Goal: Information Seeking & Learning: Find specific page/section

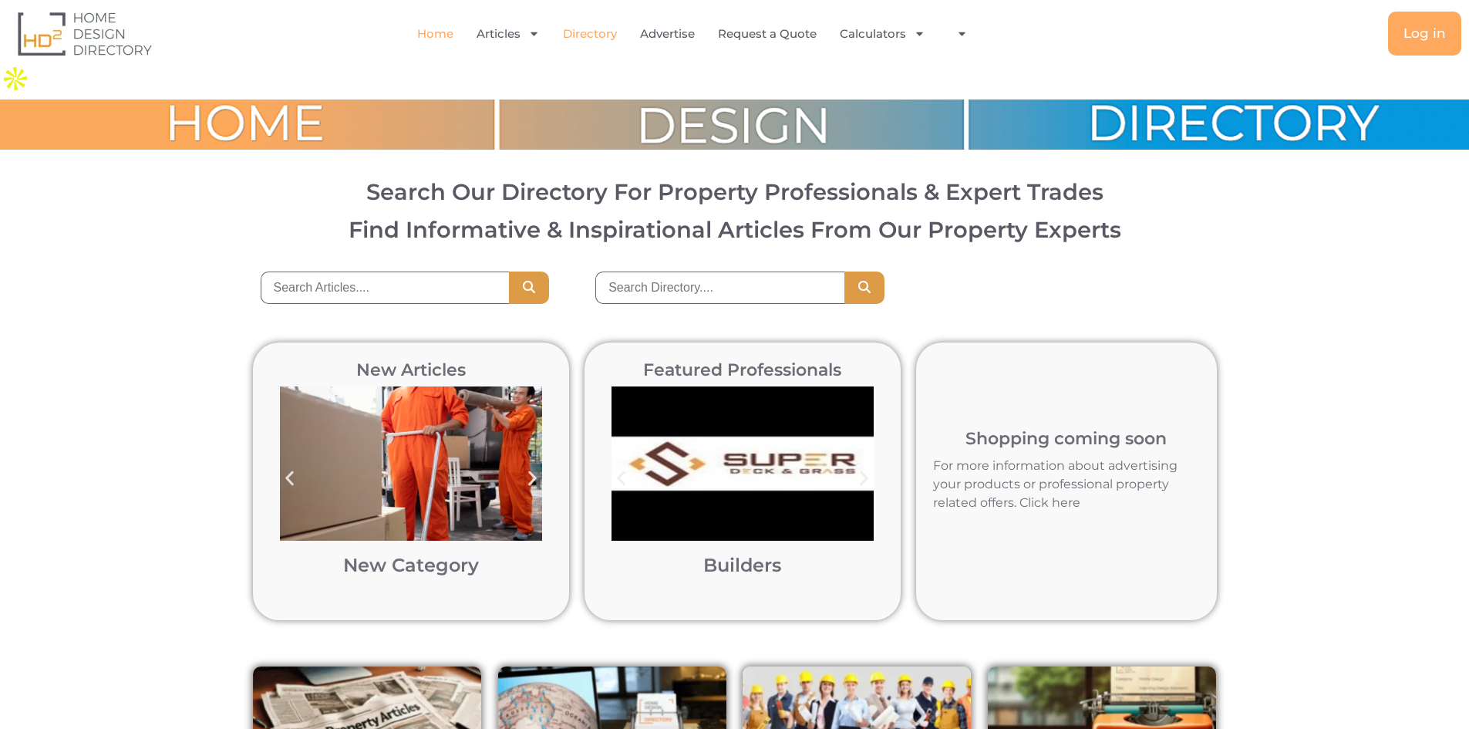
click at [588, 35] on link "Directory" at bounding box center [590, 33] width 54 height 35
click at [715, 271] on input "search" at bounding box center [719, 287] width 249 height 32
click at [390, 271] on input "search" at bounding box center [385, 287] width 249 height 32
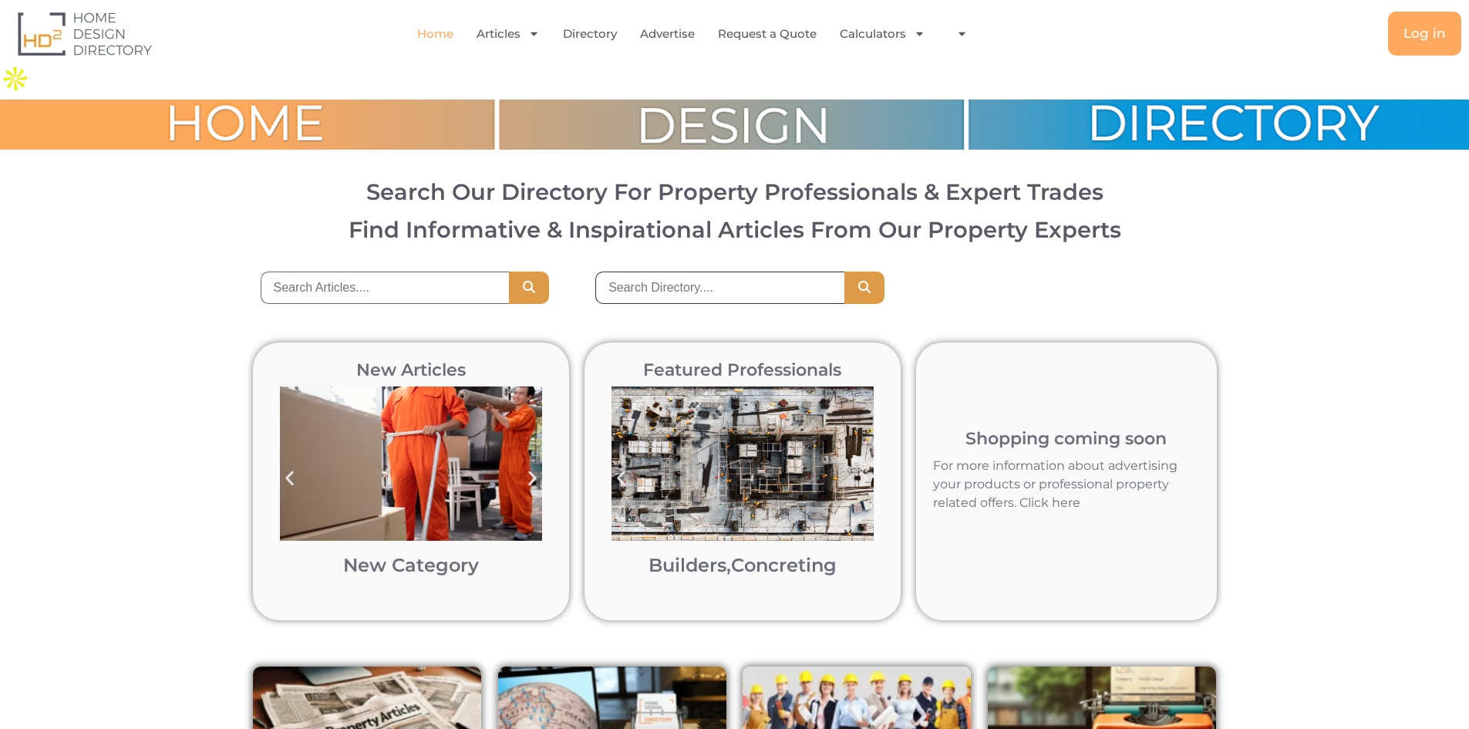
click at [670, 271] on input "search" at bounding box center [719, 287] width 249 height 32
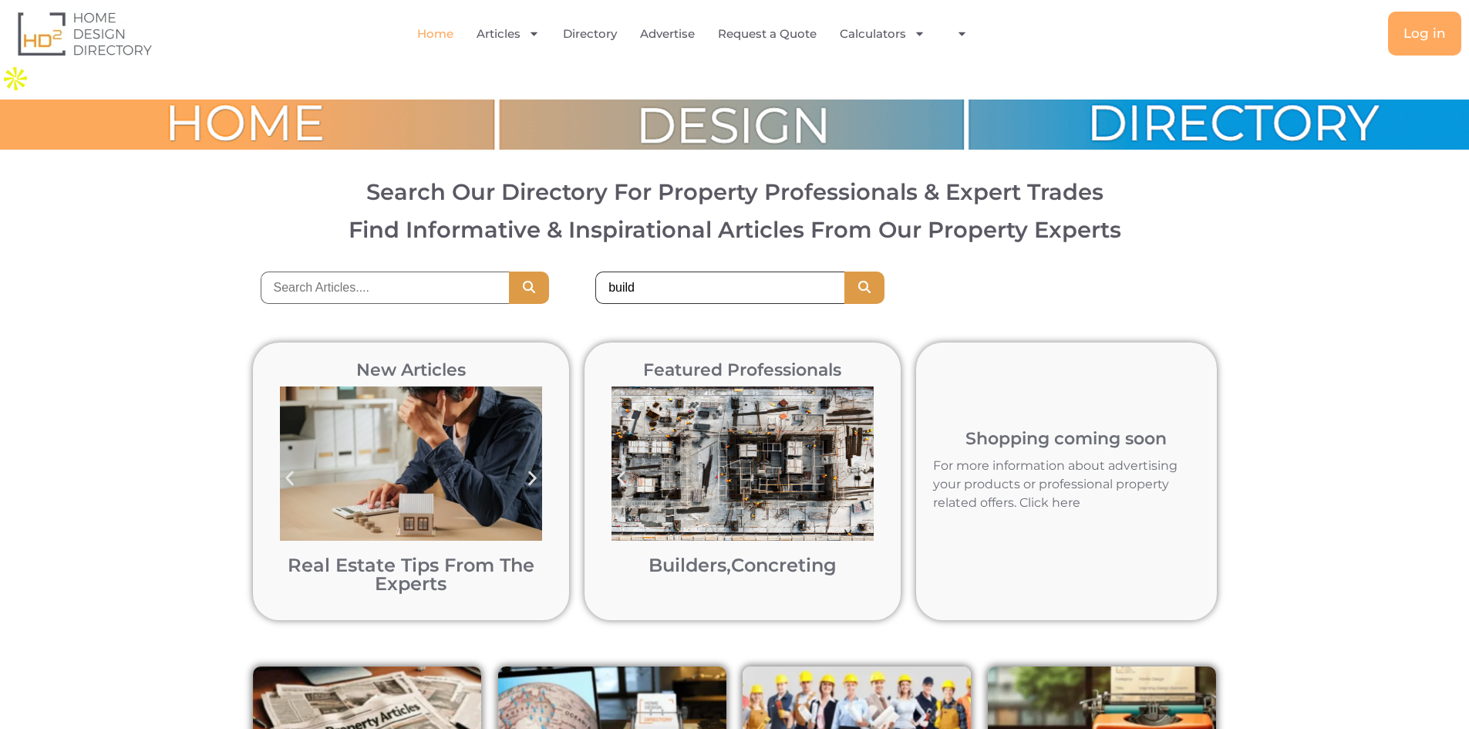
type input "build"
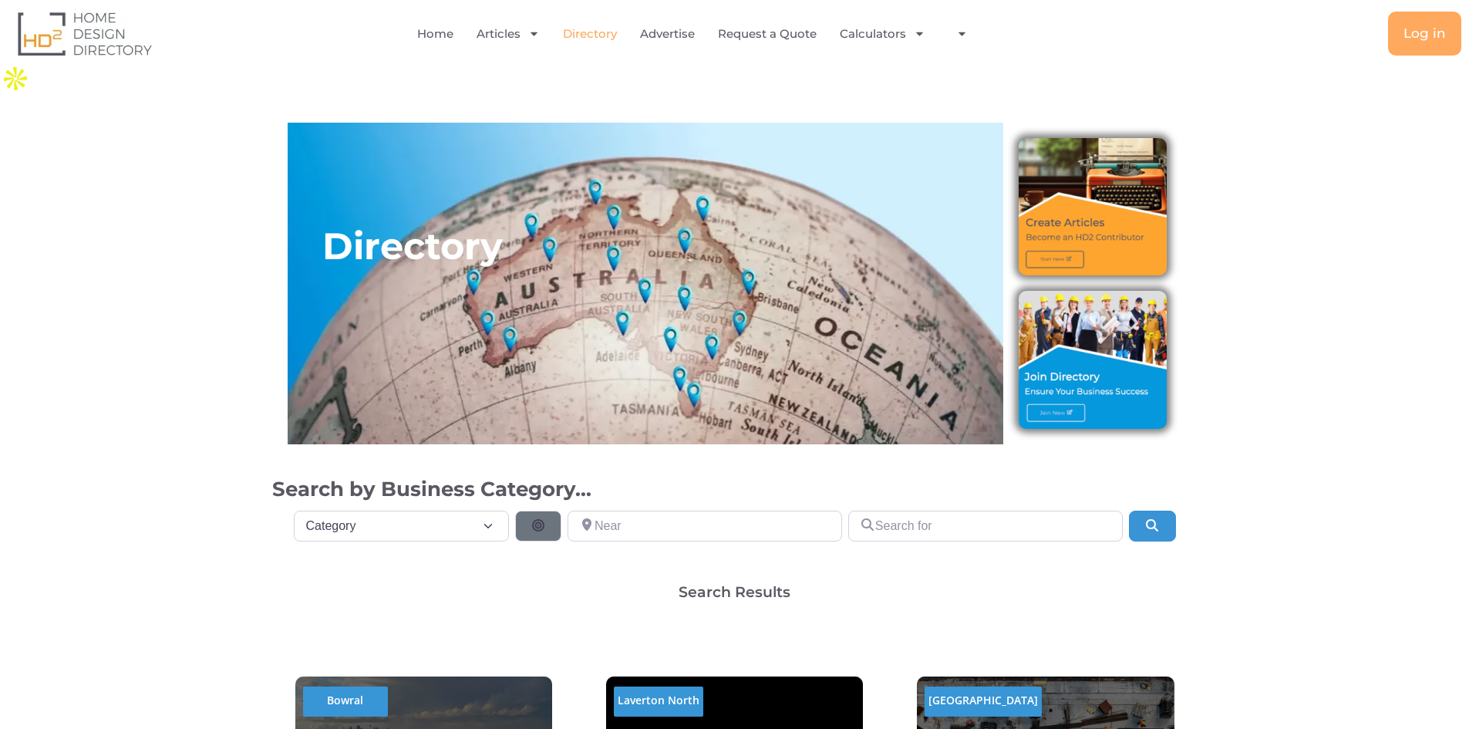
click at [440, 511] on select "Category Category Accounting Antenna Installation & Services Architects Bathroo…" at bounding box center [402, 526] width 216 height 31
select select "508"
click at [294, 511] on select "Category Category Accounting Antenna Installation & Services Architects Bathroo…" at bounding box center [402, 526] width 216 height 31
click at [1174, 511] on button "Search" at bounding box center [1152, 526] width 46 height 31
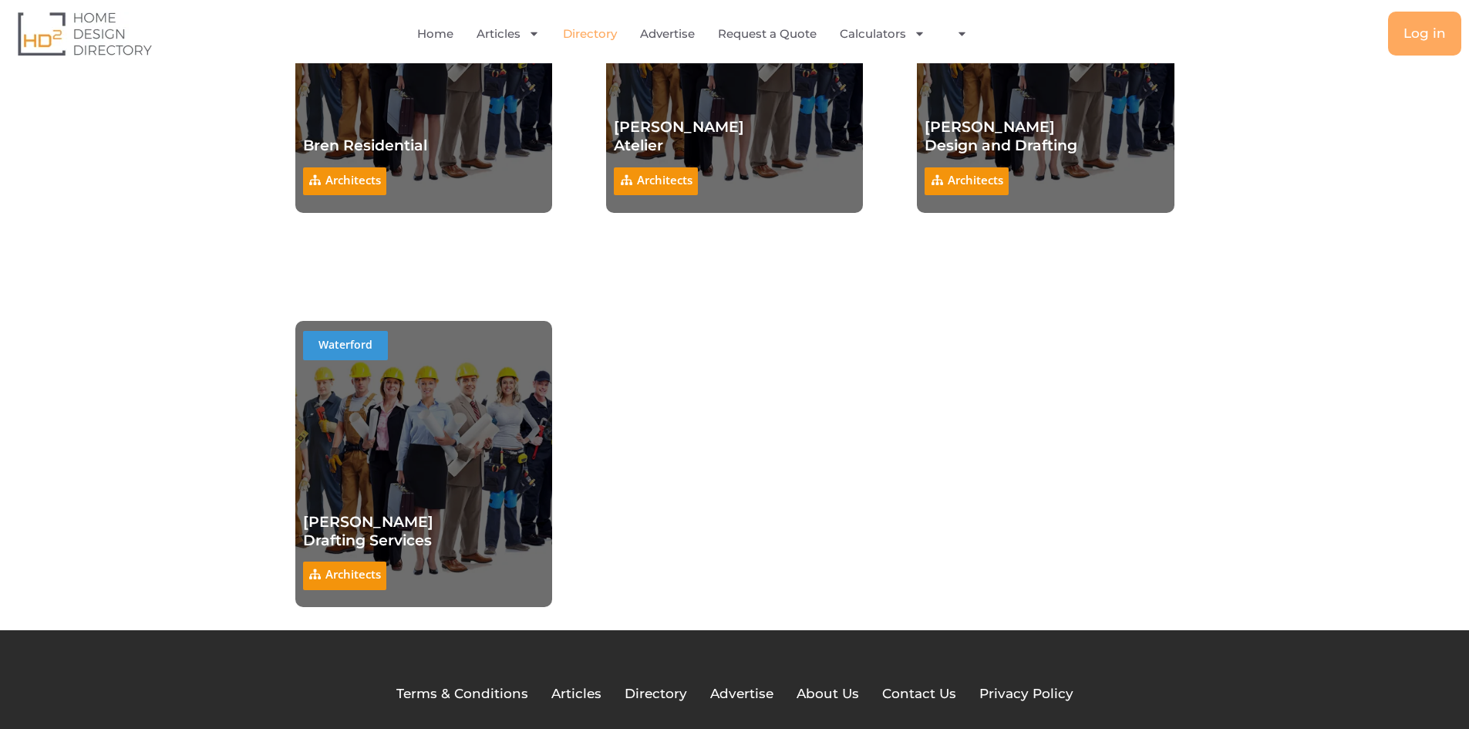
scroll to position [10794, 0]
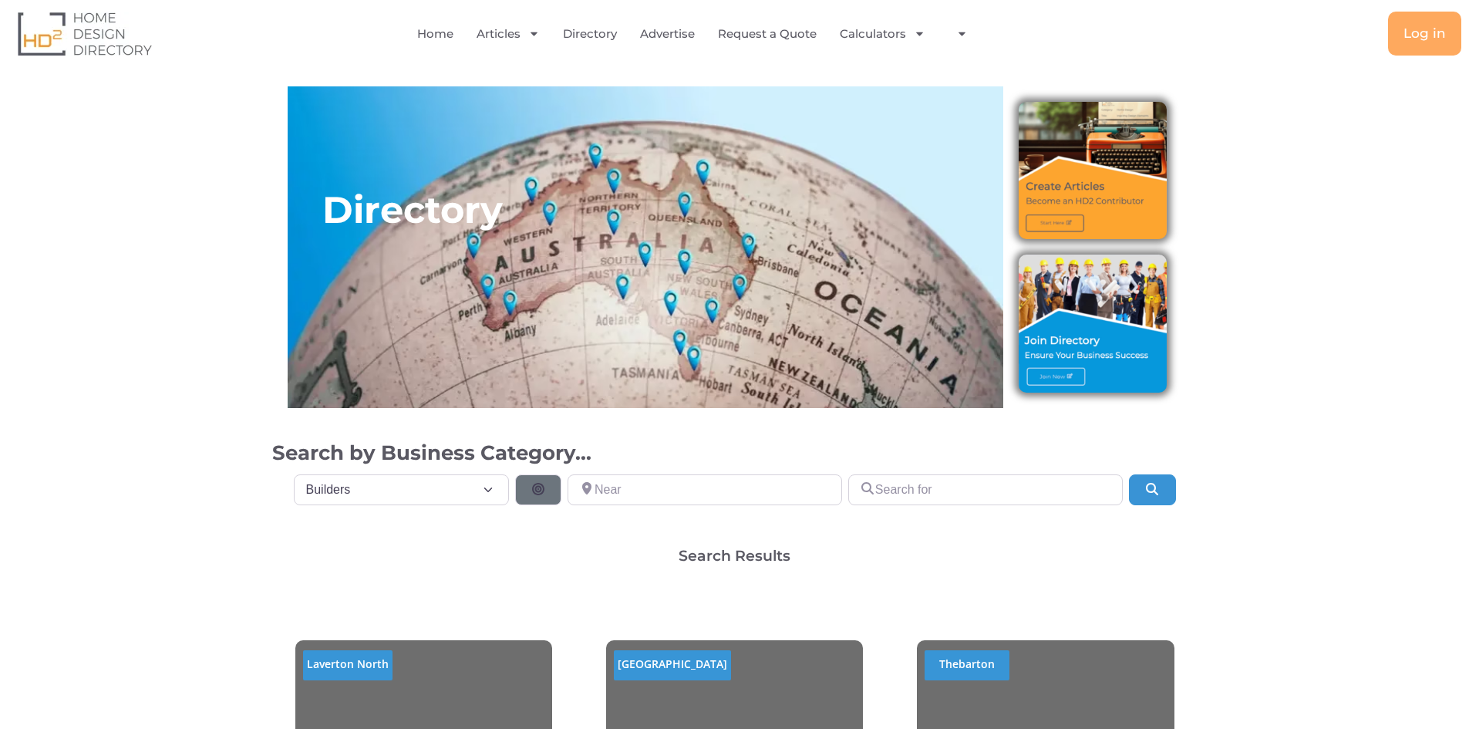
select select "508"
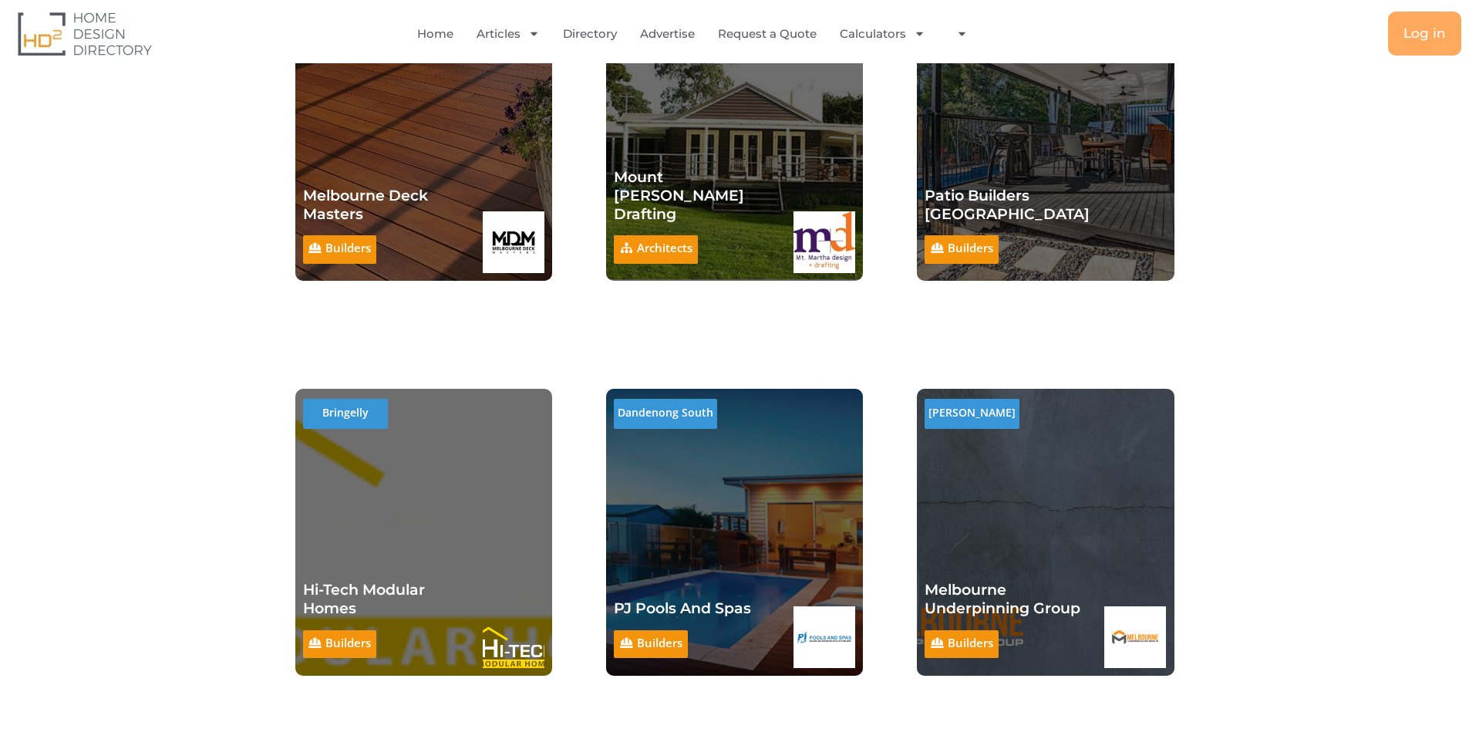
scroll to position [1080, 0]
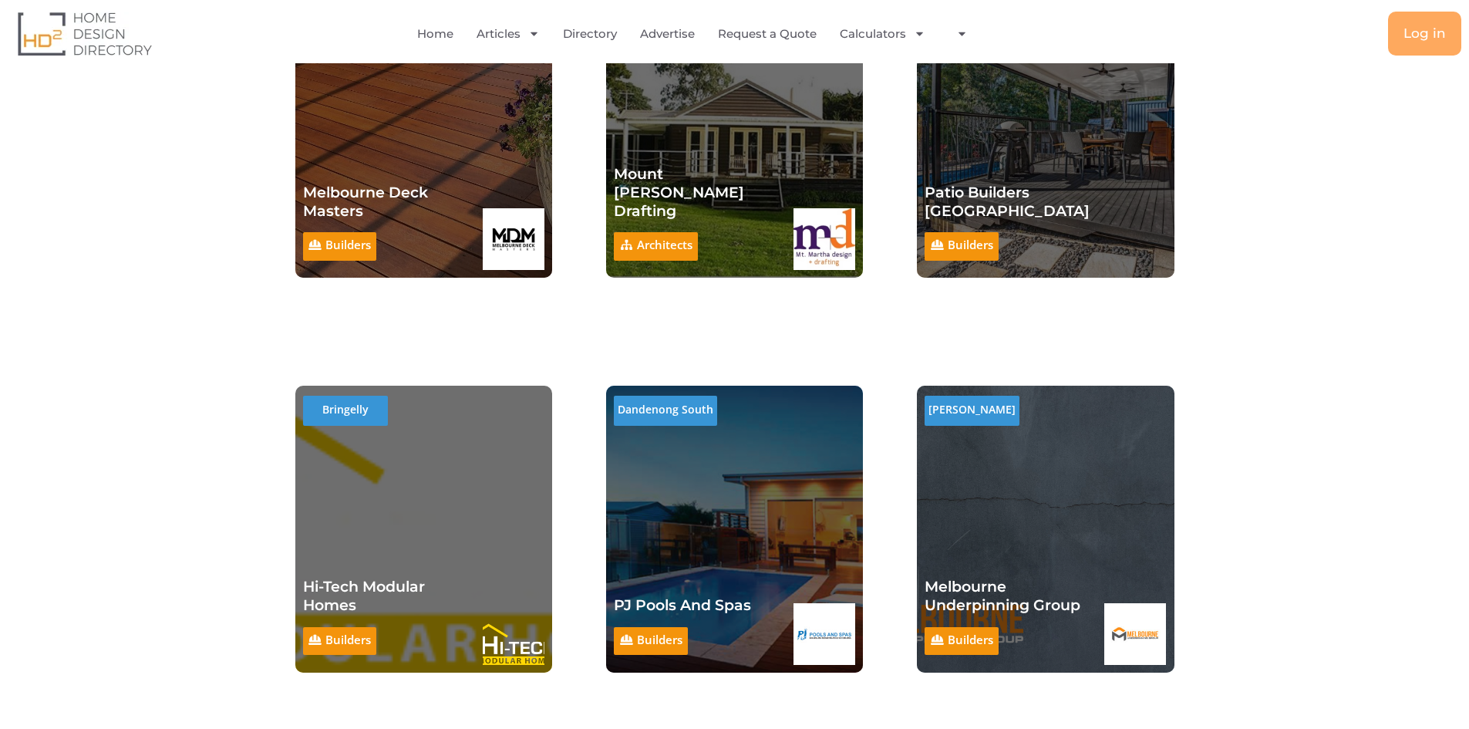
click at [343, 232] on h2 "Builders" at bounding box center [340, 244] width 74 height 25
click at [347, 184] on link "Melbourne Deck Masters" at bounding box center [365, 202] width 125 height 36
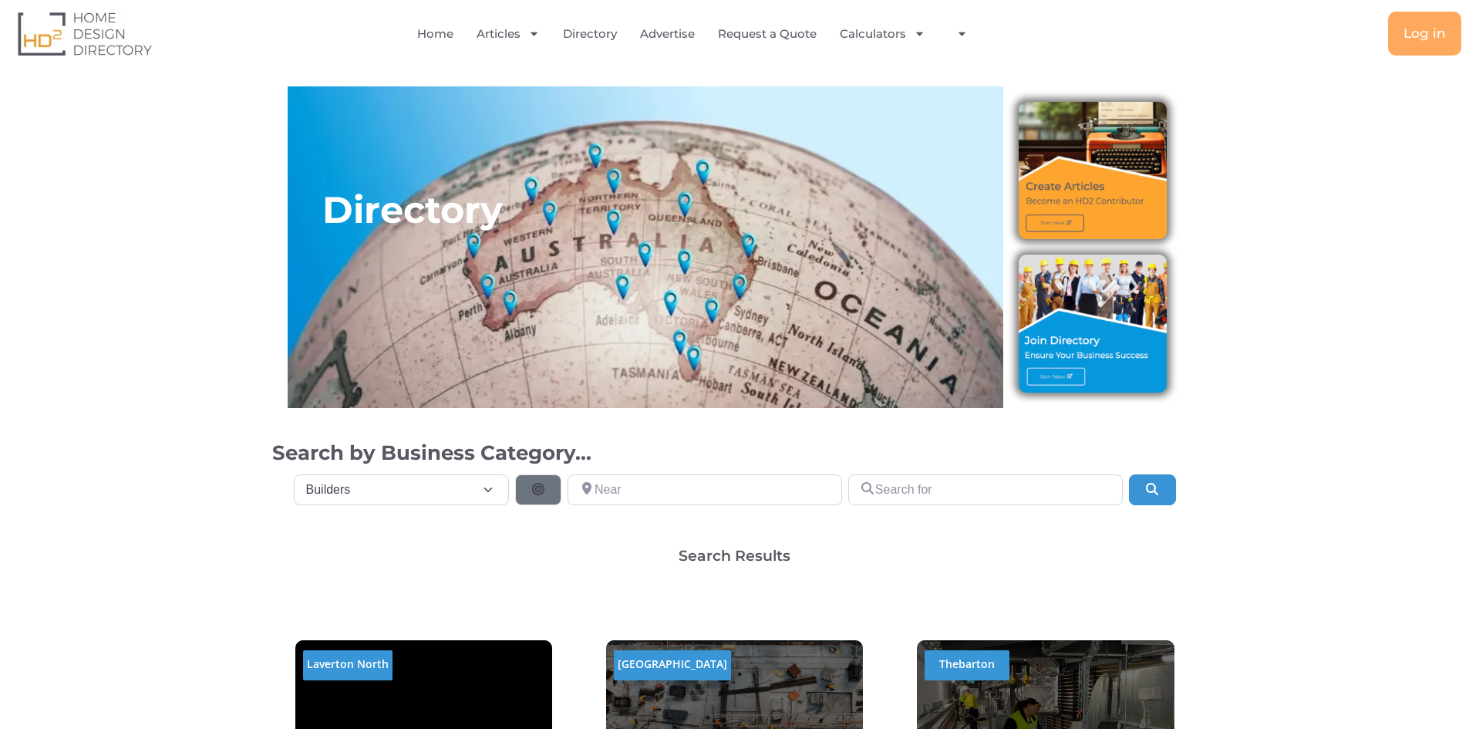
select select "508"
